Goal: Task Accomplishment & Management: Use online tool/utility

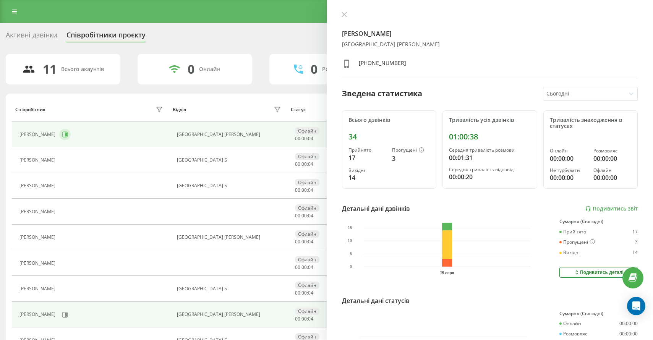
click at [62, 133] on icon at bounding box center [65, 134] width 6 height 6
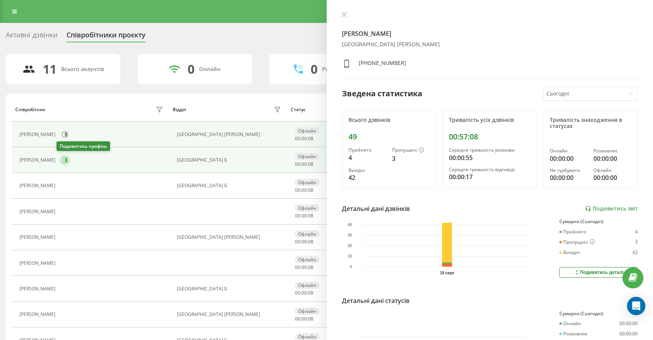
click at [65, 160] on icon at bounding box center [65, 160] width 6 height 6
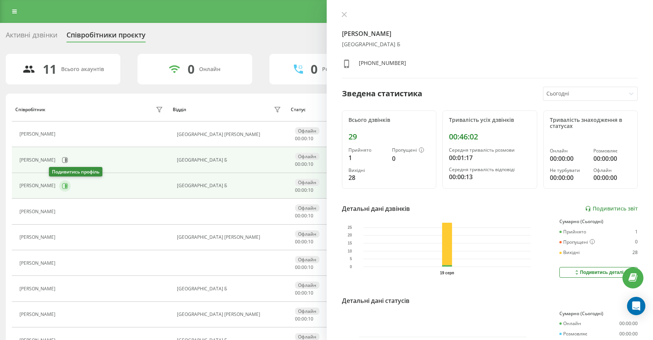
click at [59, 184] on button at bounding box center [64, 185] width 11 height 11
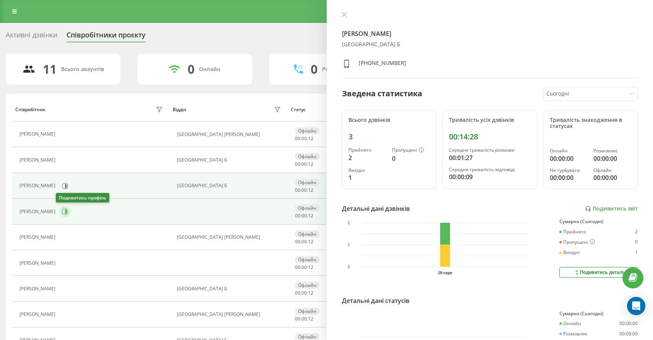
click at [65, 212] on icon at bounding box center [66, 212] width 2 height 4
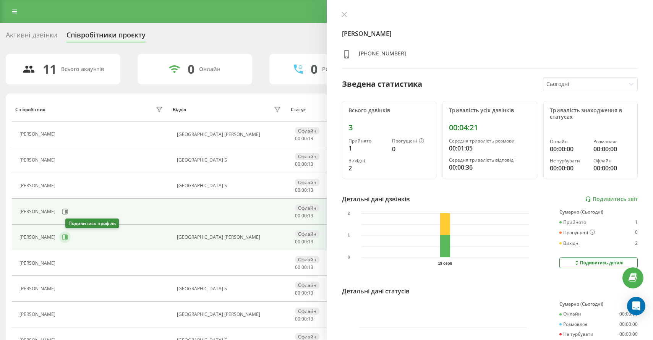
click at [68, 238] on icon at bounding box center [65, 237] width 6 height 6
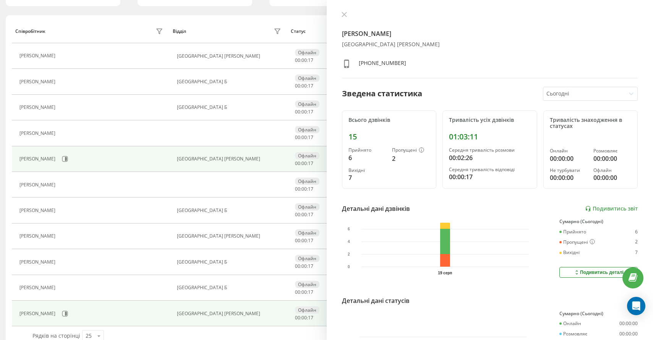
scroll to position [93, 0]
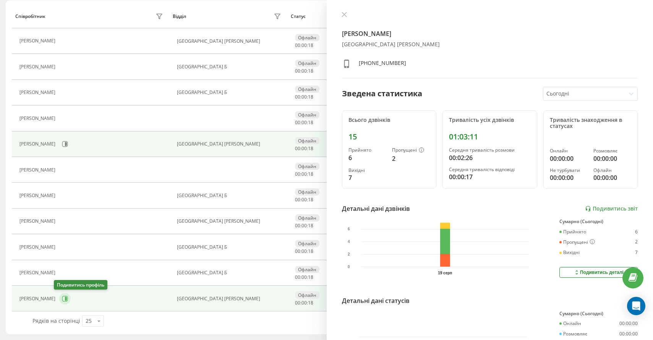
click at [62, 297] on icon at bounding box center [65, 299] width 6 height 6
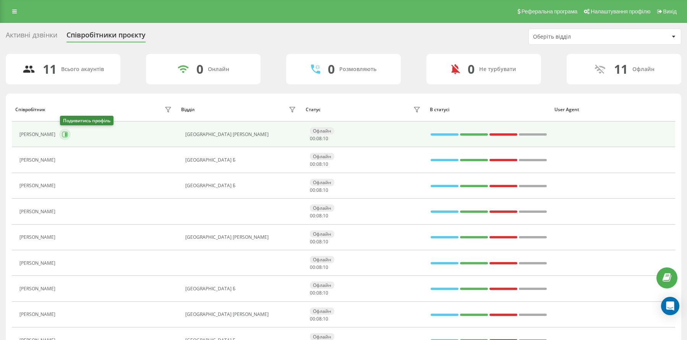
click at [66, 136] on icon at bounding box center [65, 134] width 6 height 6
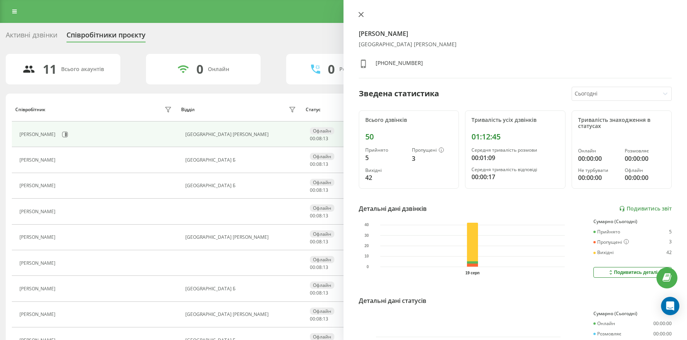
click at [360, 14] on icon at bounding box center [361, 14] width 5 height 5
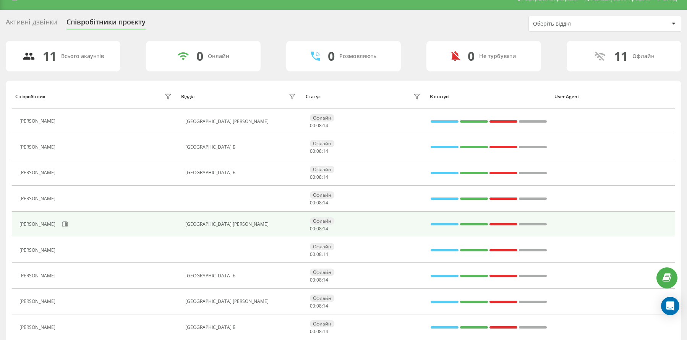
scroll to position [18, 0]
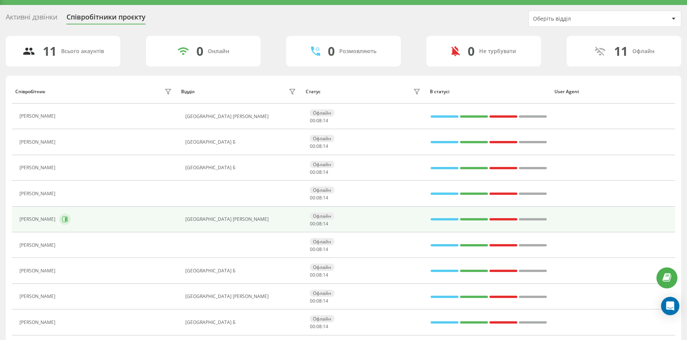
click at [71, 219] on button at bounding box center [64, 219] width 11 height 11
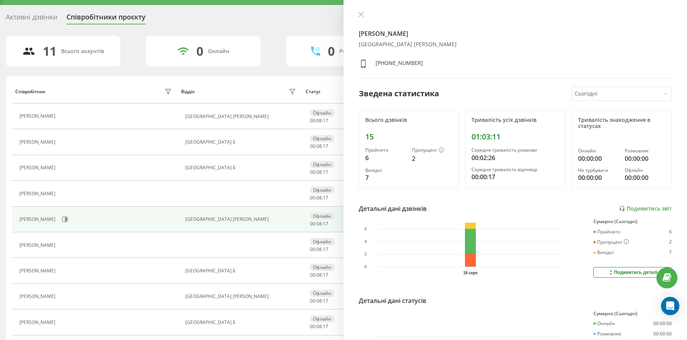
click at [359, 16] on icon at bounding box center [361, 14] width 5 height 5
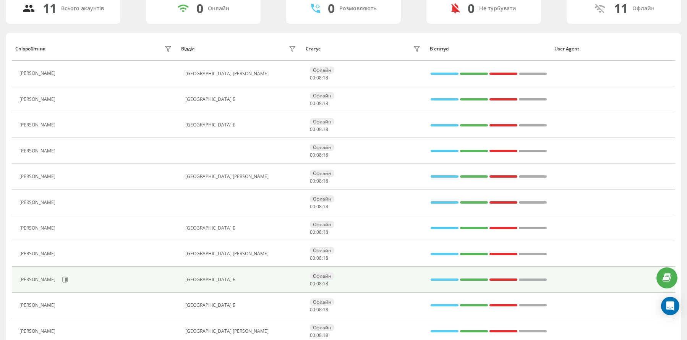
scroll to position [76, 0]
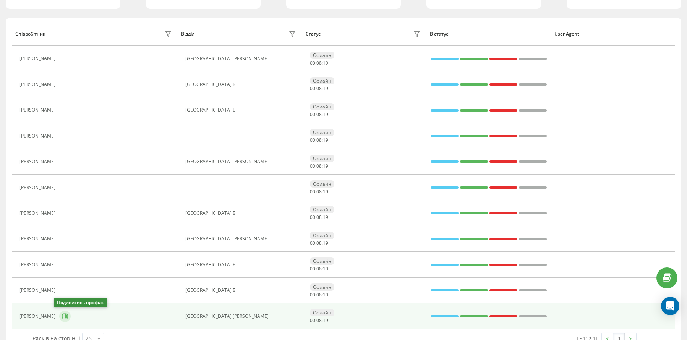
click at [63, 318] on button at bounding box center [64, 316] width 11 height 11
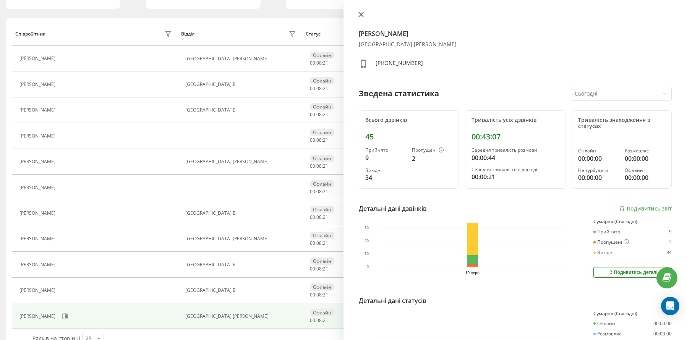
click at [359, 14] on icon at bounding box center [360, 14] width 5 height 5
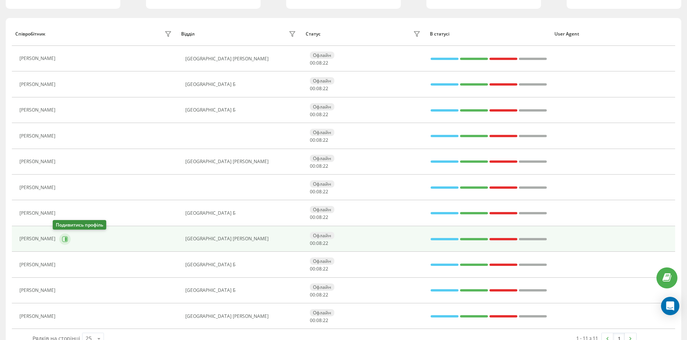
click at [65, 238] on icon at bounding box center [66, 239] width 2 height 4
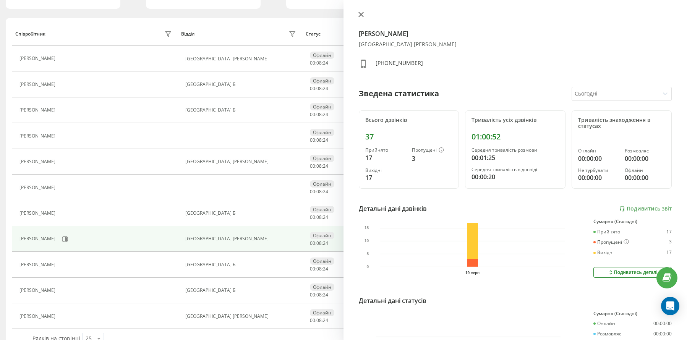
click at [357, 13] on button at bounding box center [361, 14] width 10 height 7
